Goal: Task Accomplishment & Management: Manage account settings

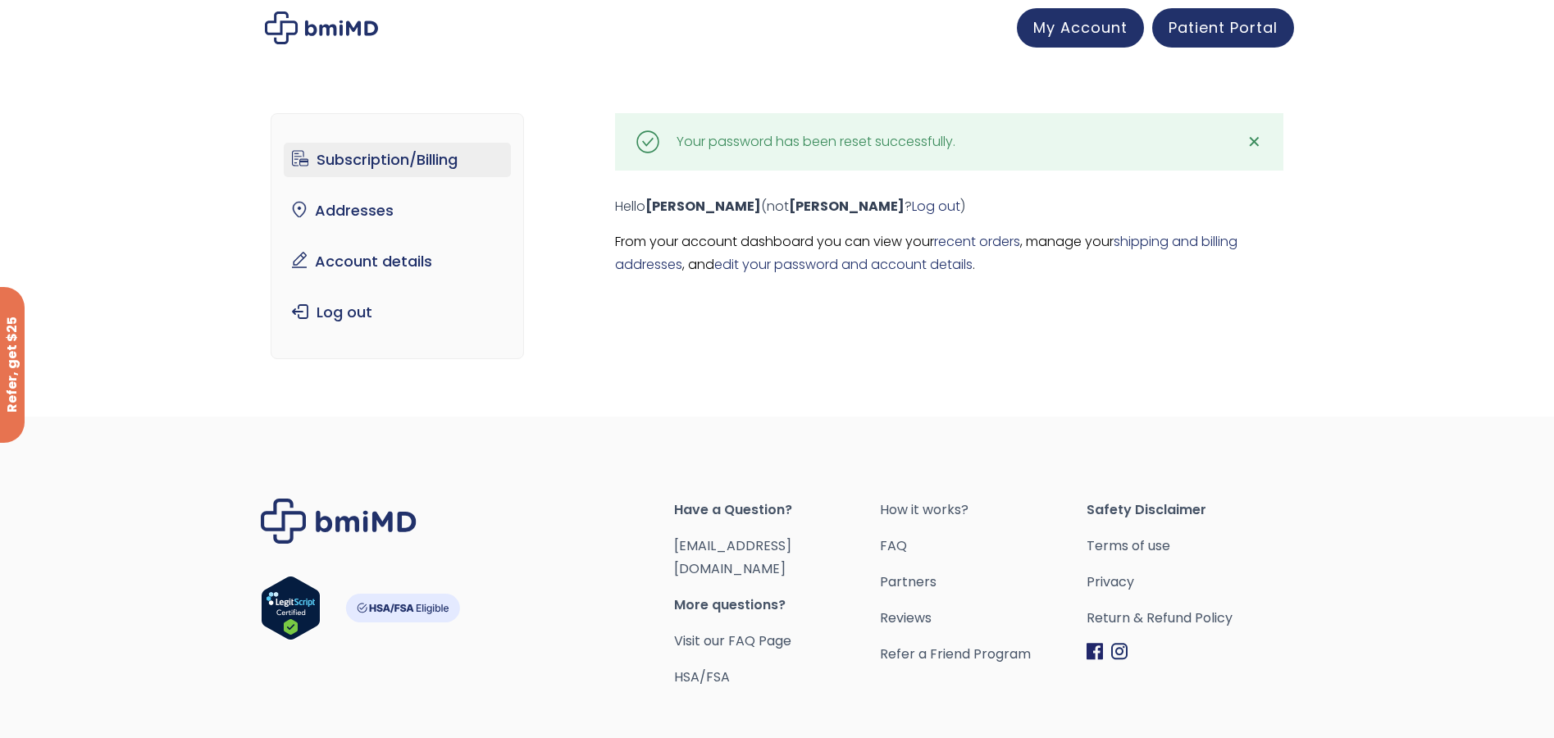
click at [366, 169] on link "Subscription/Billing" at bounding box center [397, 160] width 227 height 34
click at [357, 226] on link "Addresses" at bounding box center [397, 211] width 227 height 34
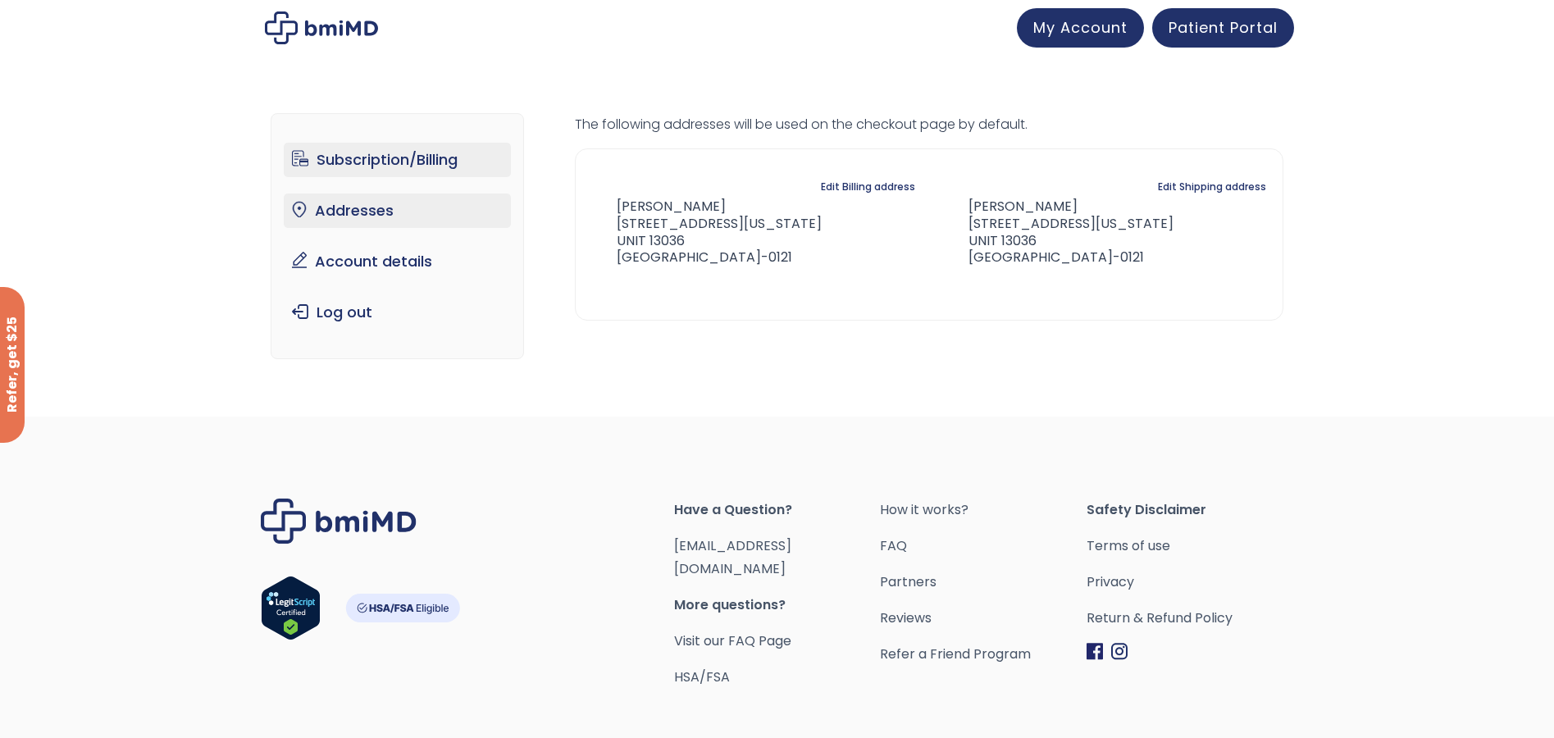
click at [404, 157] on link "Subscription/Billing" at bounding box center [397, 160] width 227 height 34
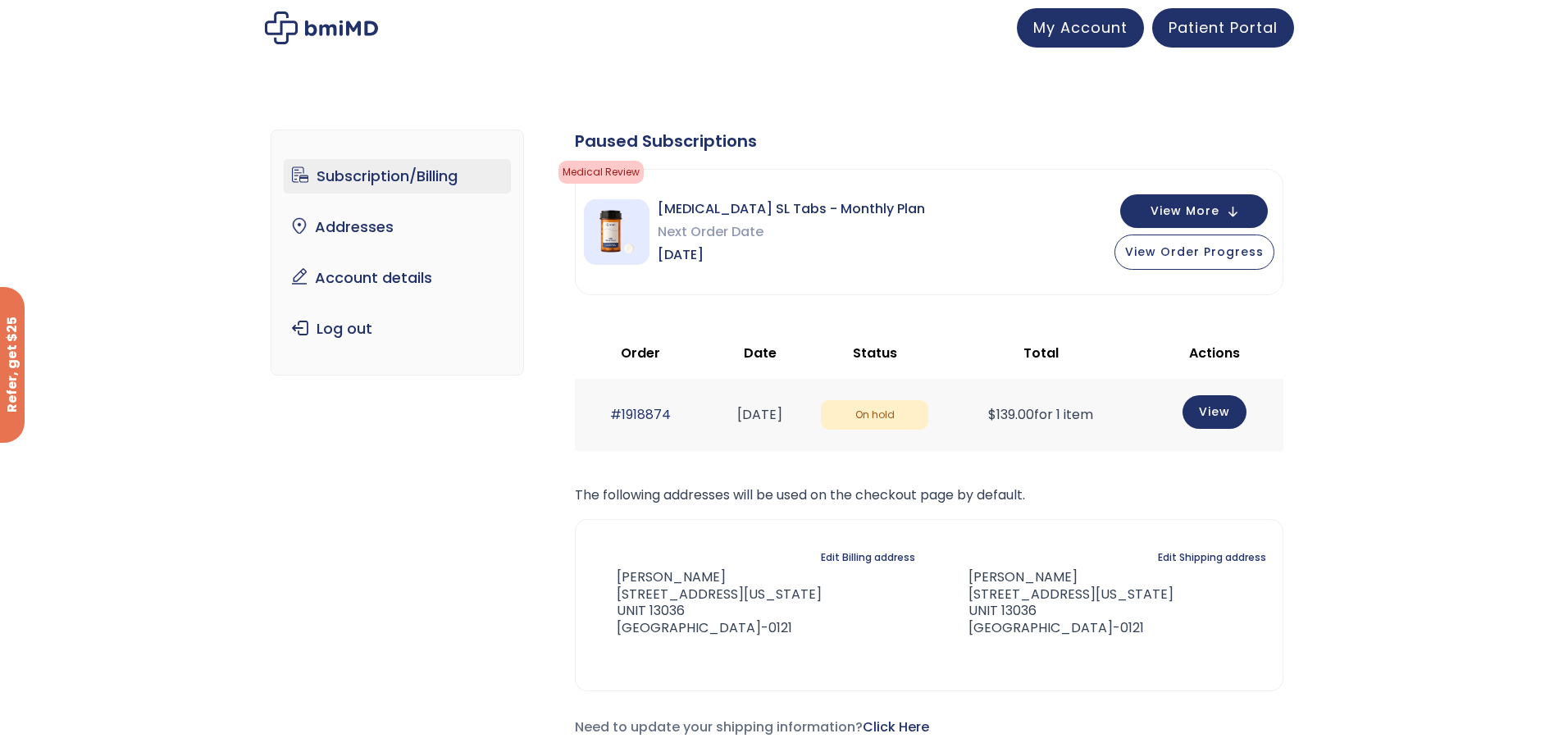
click at [424, 472] on div "Subscription/Billing bmiRewards Addresses Account details Submit a Review Log o…" at bounding box center [777, 440] width 1013 height 687
click at [410, 550] on div "Subscription/Billing bmiRewards Addresses Account details Submit a Review Log o…" at bounding box center [777, 440] width 1013 height 687
